Goal: Register for event/course: Sign up to attend an event or enroll in a course

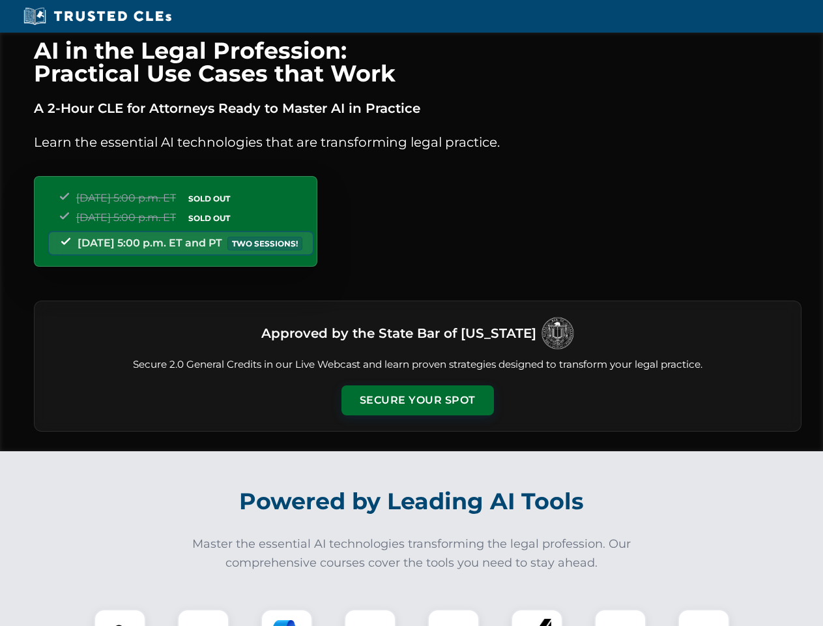
click at [417, 400] on button "Secure Your Spot" at bounding box center [417, 400] width 152 height 30
click at [120, 617] on img at bounding box center [120, 635] width 38 height 38
